Goal: Use online tool/utility: Utilize a website feature to perform a specific function

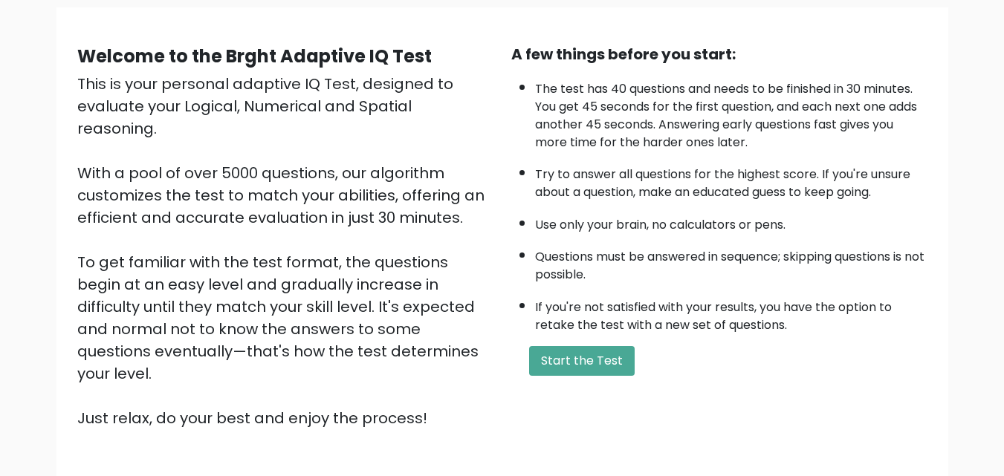
scroll to position [114, 0]
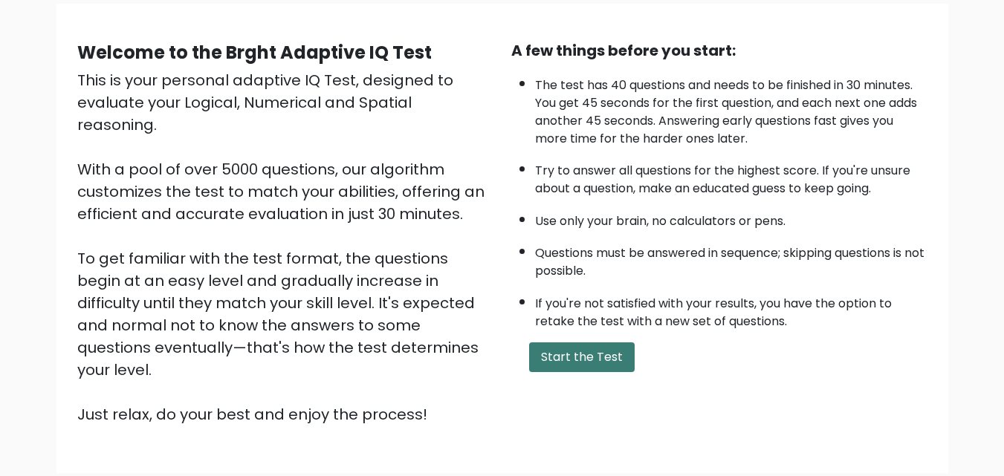
click at [579, 353] on button "Start the Test" at bounding box center [582, 358] width 106 height 30
click at [348, 220] on div "This is your personal adaptive IQ Test, designed to evaluate your Logical, Nume…" at bounding box center [285, 247] width 416 height 357
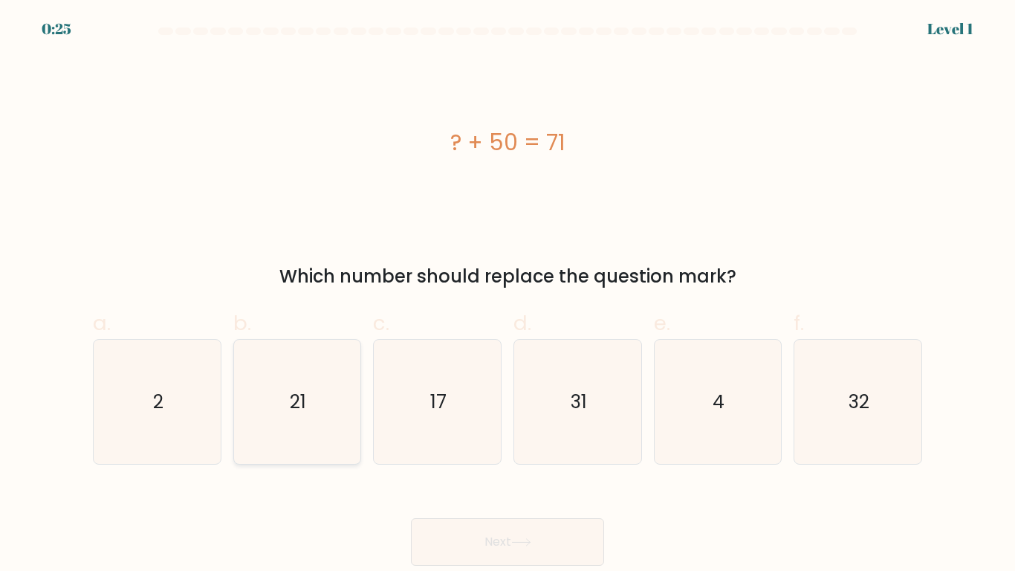
click at [302, 401] on text "21" at bounding box center [299, 402] width 16 height 26
click at [508, 295] on input "b. 21" at bounding box center [508, 290] width 1 height 10
radio input "true"
click at [498, 476] on button "Next" at bounding box center [507, 542] width 193 height 48
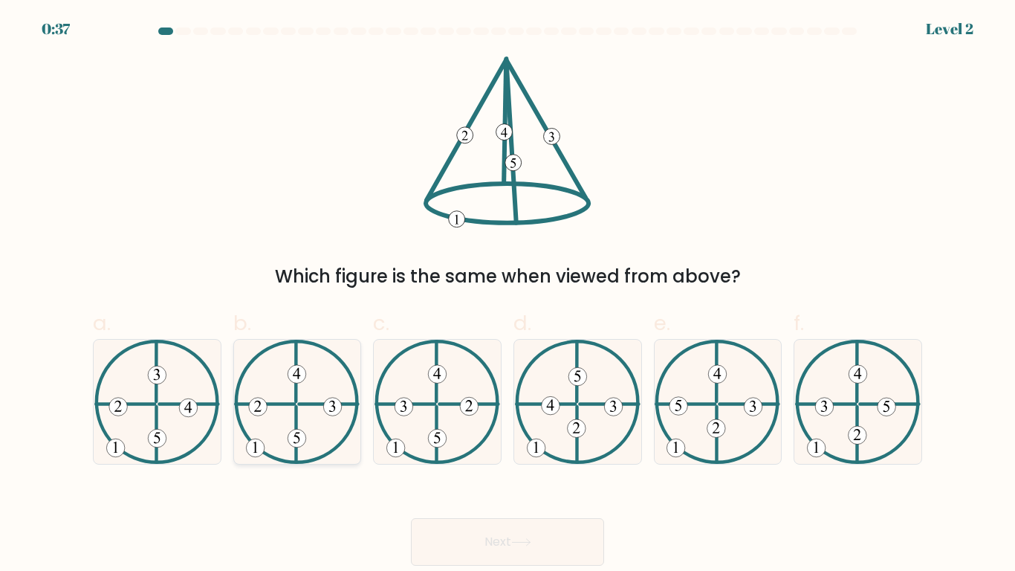
click at [286, 419] on icon at bounding box center [297, 402] width 126 height 124
click at [508, 295] on input "b." at bounding box center [508, 290] width 1 height 10
radio input "true"
click at [510, 476] on button "Next" at bounding box center [507, 542] width 193 height 48
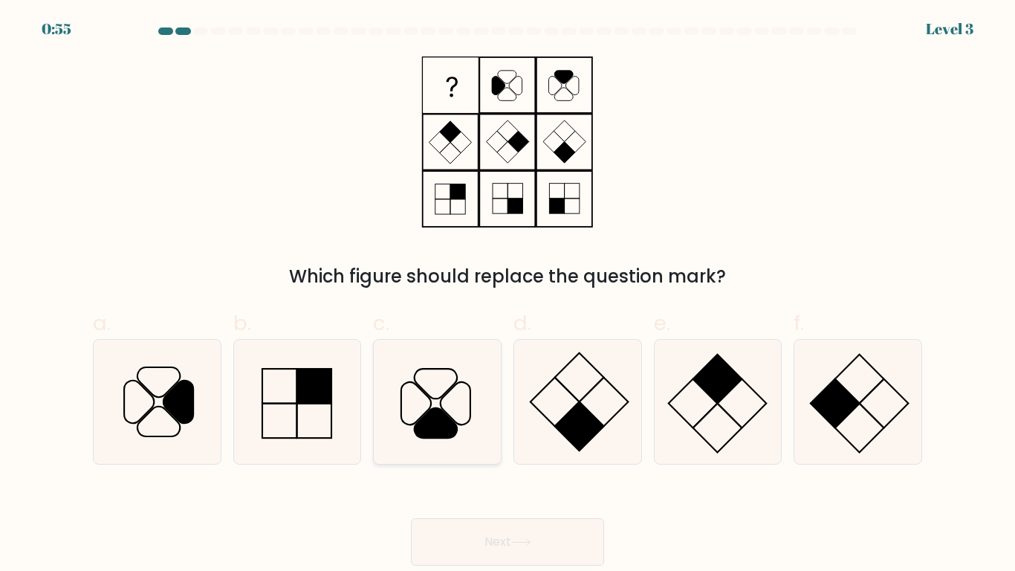
click at [453, 411] on icon at bounding box center [437, 402] width 124 height 124
click at [508, 295] on input "c." at bounding box center [508, 290] width 1 height 10
radio input "true"
click at [487, 476] on button "Next" at bounding box center [507, 542] width 193 height 48
